Goal: Information Seeking & Learning: Learn about a topic

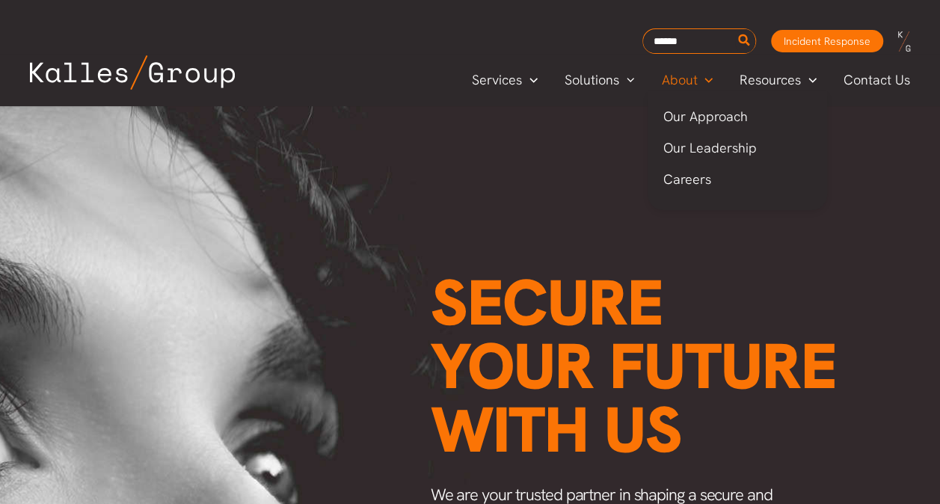
click at [671, 84] on span "About" at bounding box center [679, 80] width 36 height 22
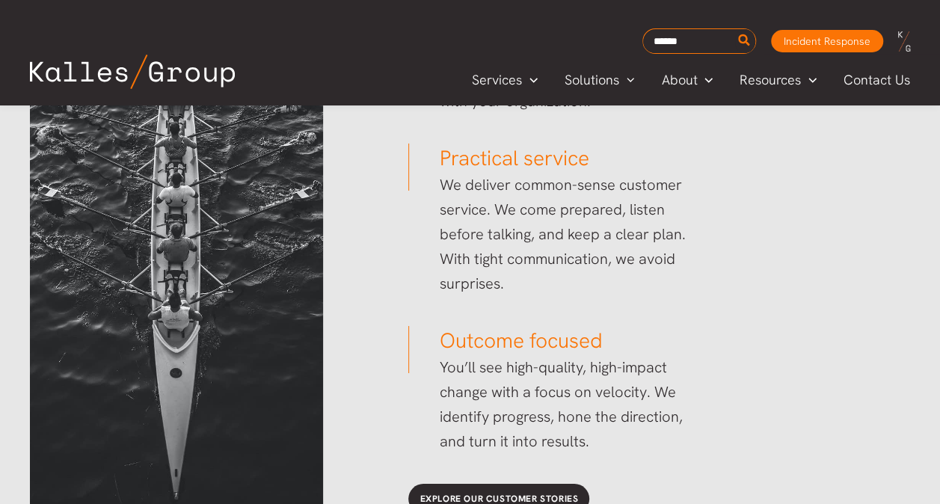
scroll to position [2426, 0]
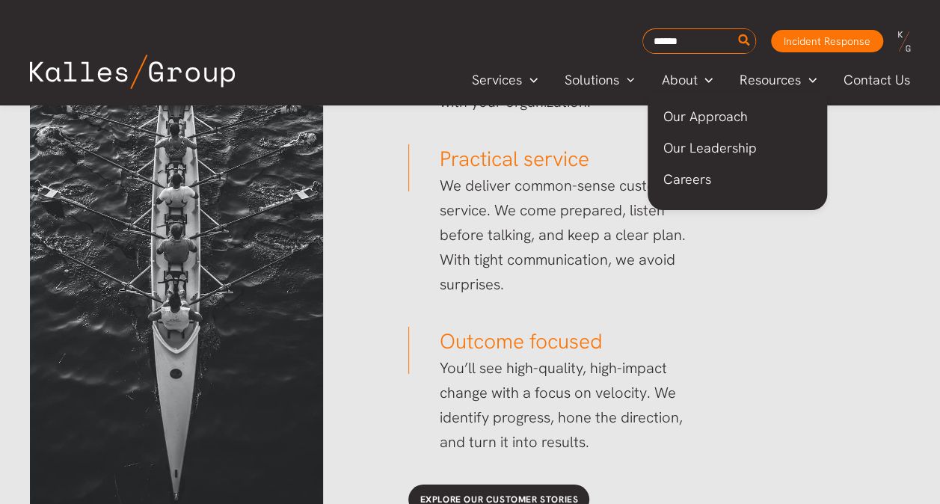
click at [689, 148] on span "Our Leadership" at bounding box center [708, 147] width 93 height 17
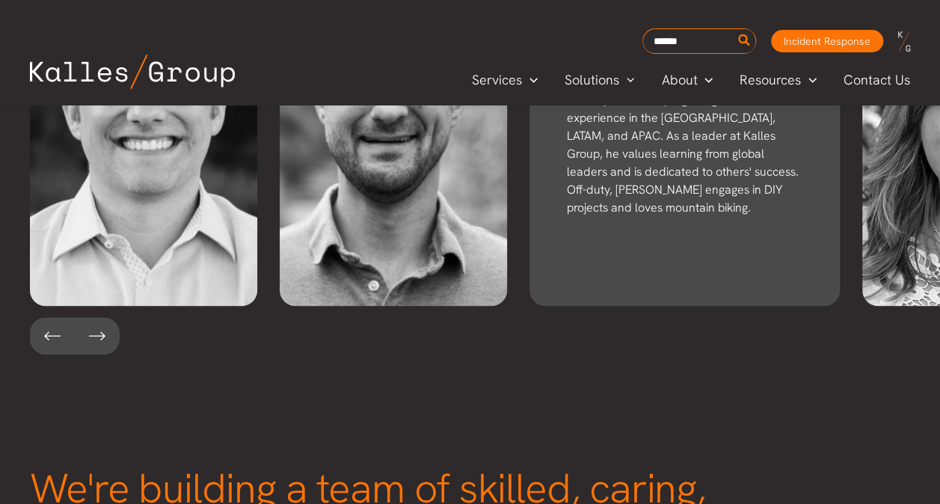
scroll to position [3590, 0]
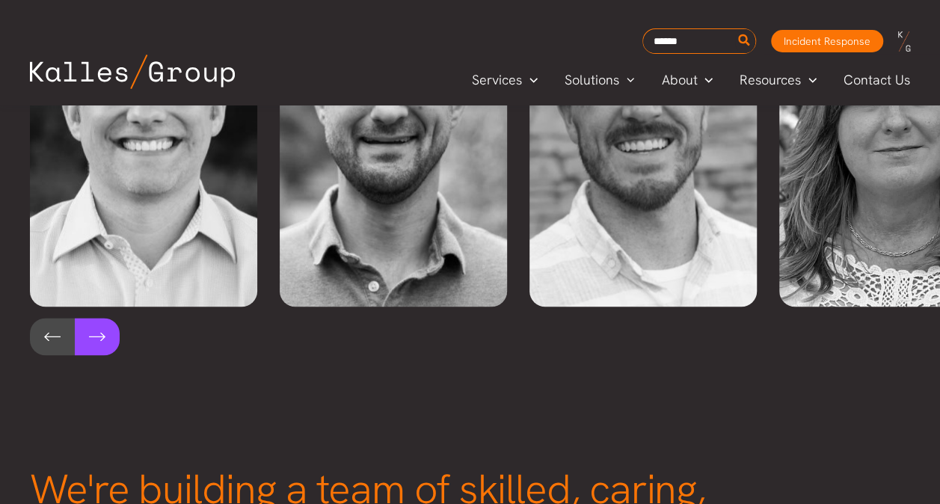
click at [102, 318] on button at bounding box center [97, 336] width 45 height 37
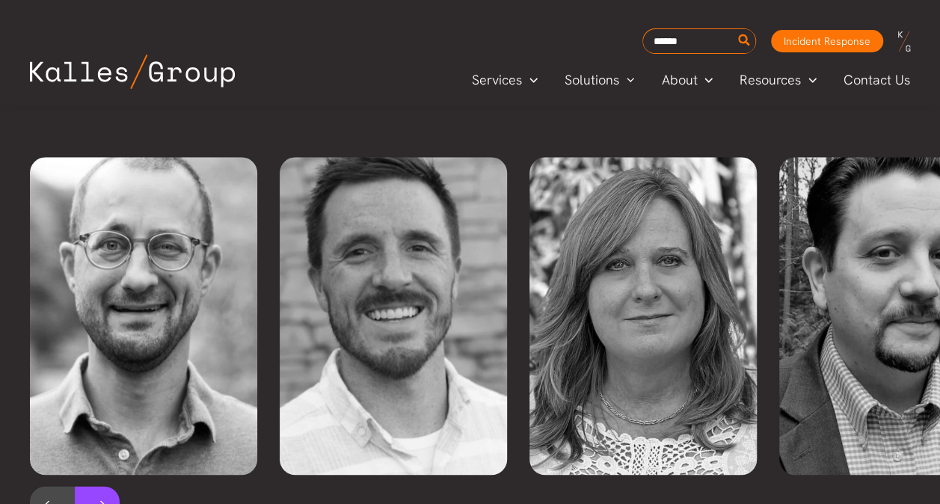
scroll to position [3412, 0]
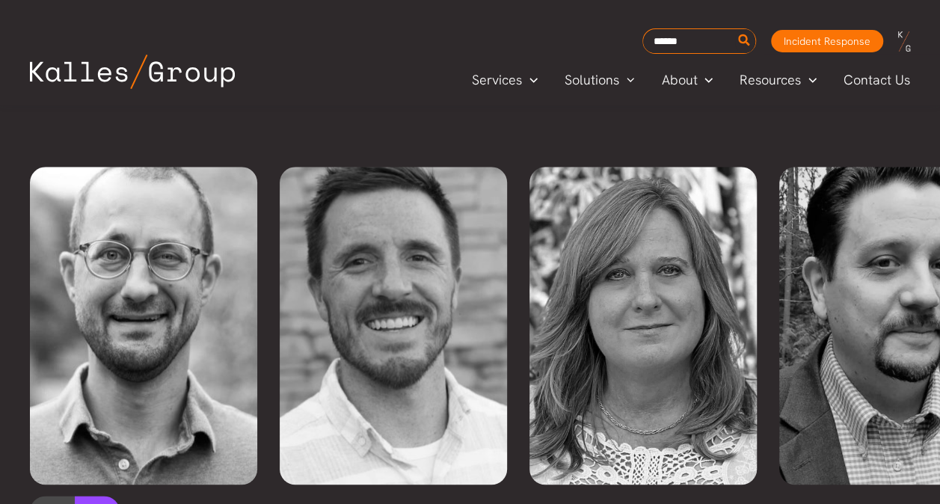
click at [90, 496] on button at bounding box center [97, 514] width 45 height 37
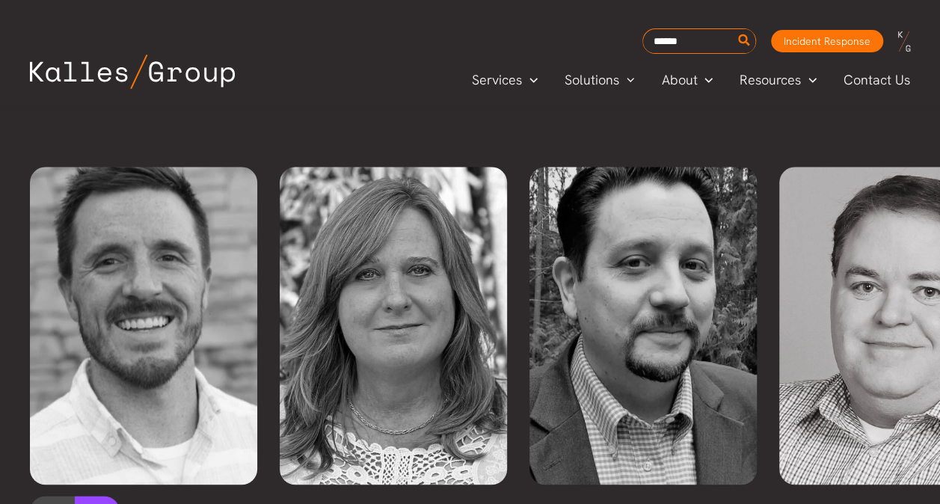
click at [90, 496] on button at bounding box center [97, 514] width 45 height 37
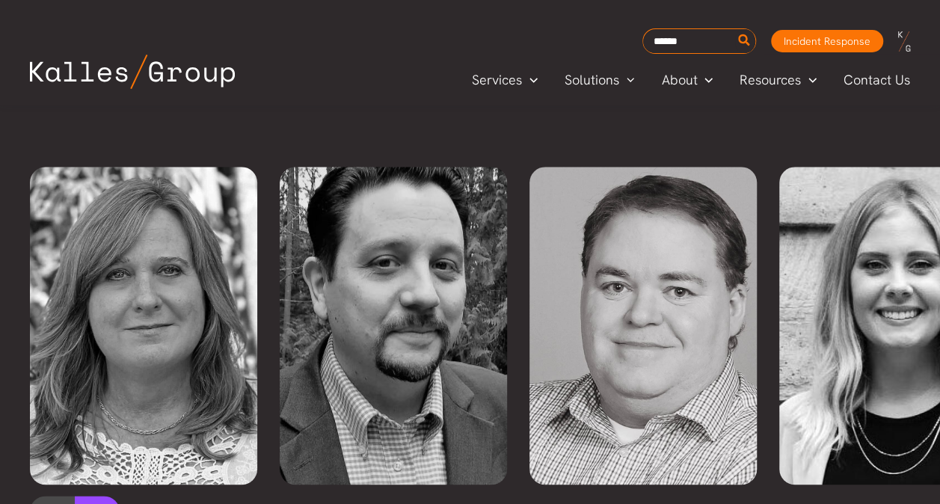
click at [90, 496] on button at bounding box center [97, 514] width 45 height 37
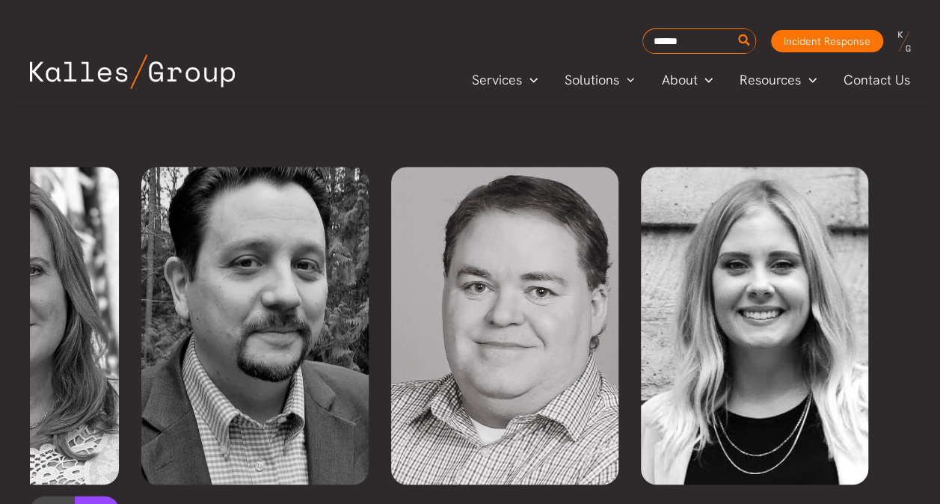
scroll to position [0, 899]
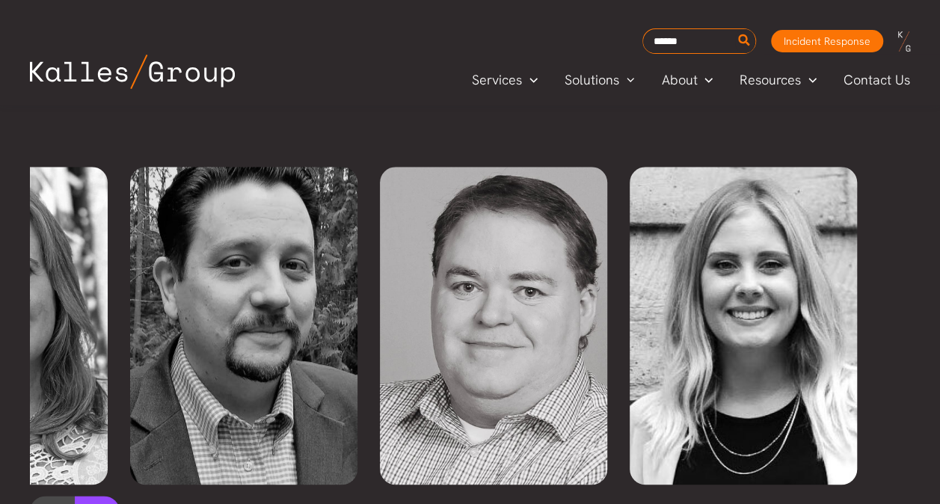
click at [90, 496] on button at bounding box center [97, 514] width 45 height 37
click at [52, 496] on button at bounding box center [52, 514] width 45 height 37
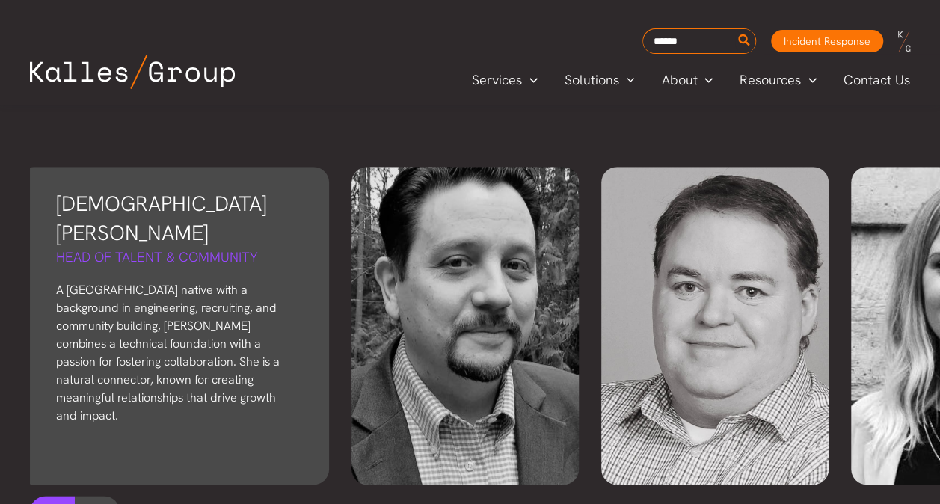
scroll to position [0, 749]
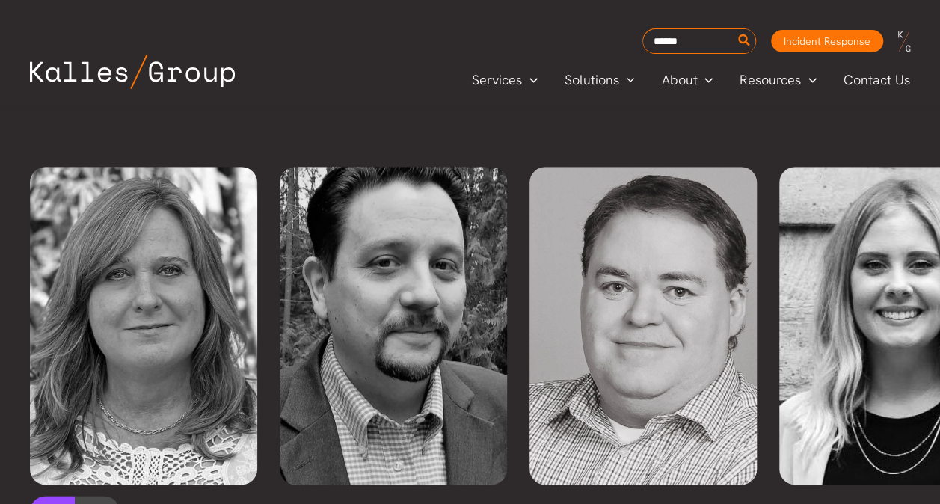
click at [51, 496] on button at bounding box center [52, 514] width 45 height 37
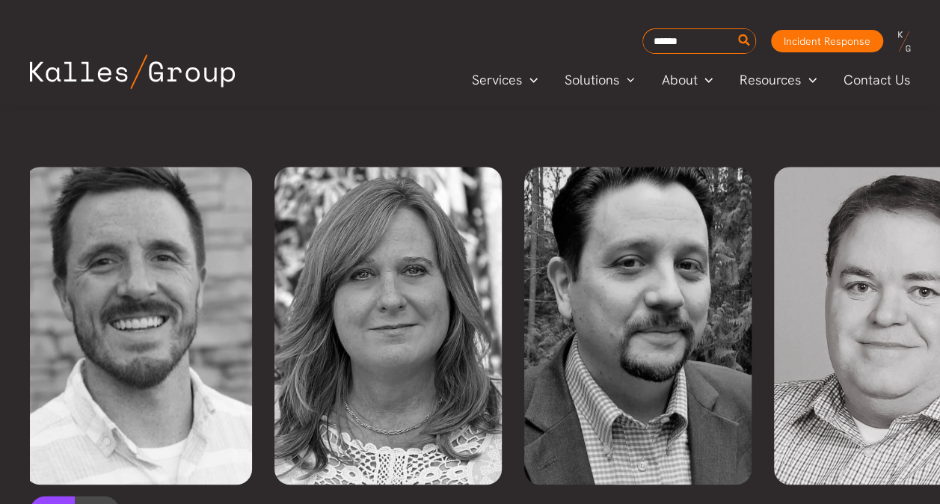
scroll to position [0, 499]
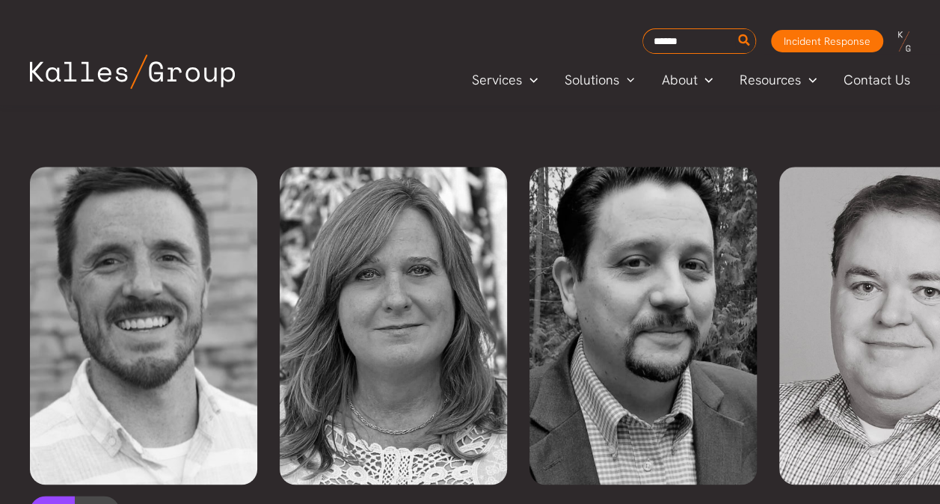
click at [51, 496] on button at bounding box center [52, 514] width 45 height 37
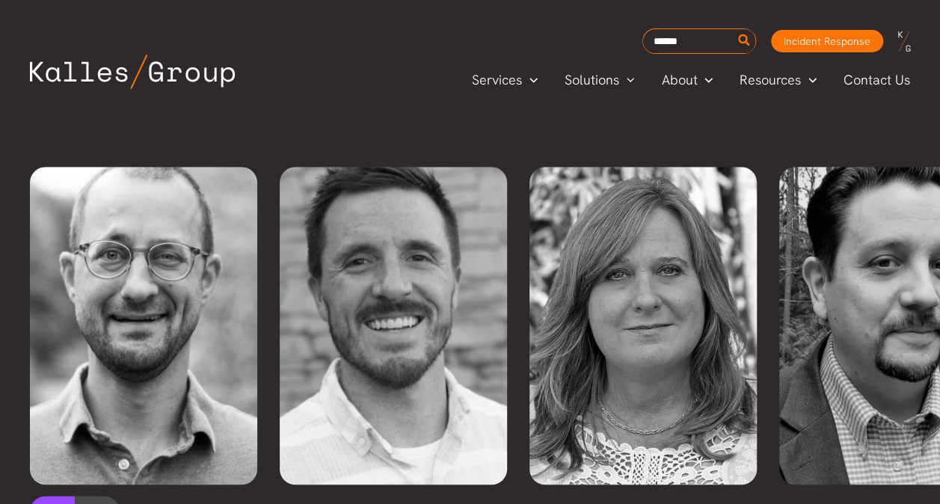
click at [51, 496] on button at bounding box center [52, 514] width 45 height 37
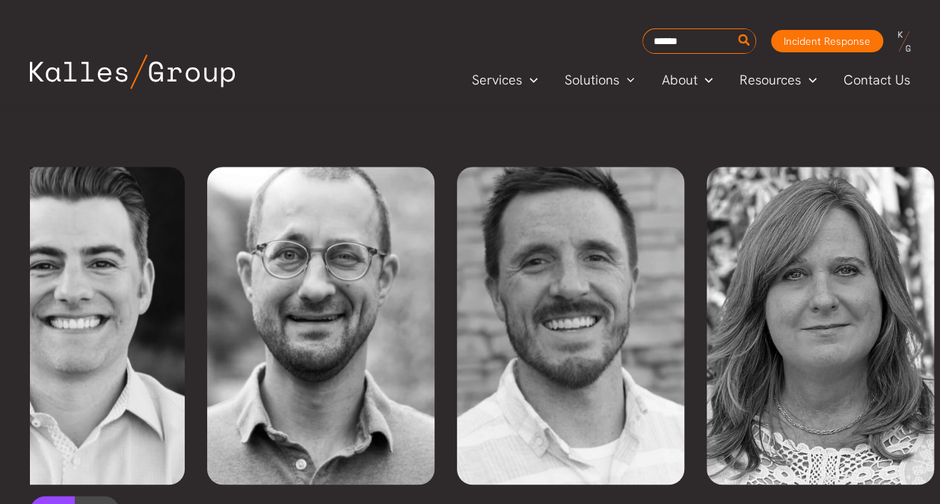
scroll to position [0, 0]
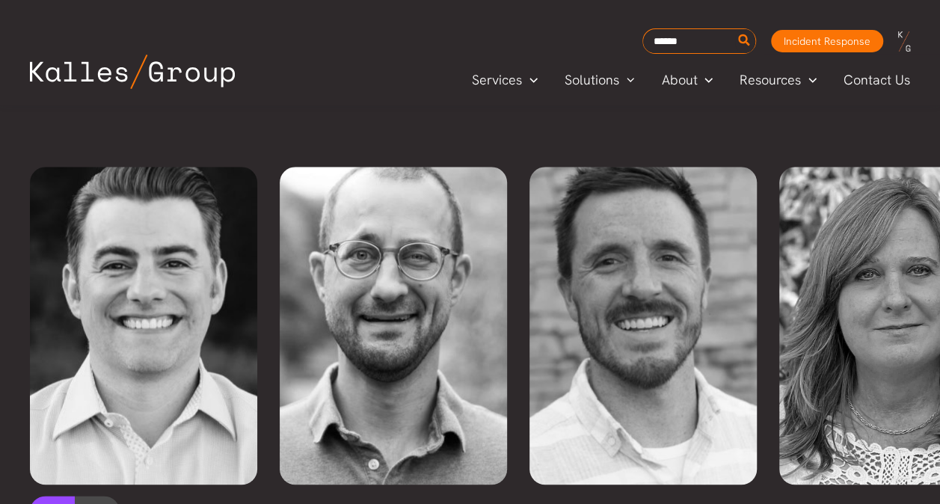
click at [51, 496] on button at bounding box center [52, 514] width 45 height 37
